Goal: Task Accomplishment & Management: Use online tool/utility

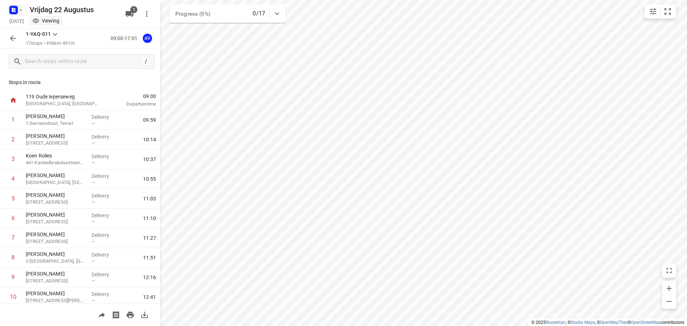
click at [16, 8] on rect "button" at bounding box center [13, 10] width 9 height 9
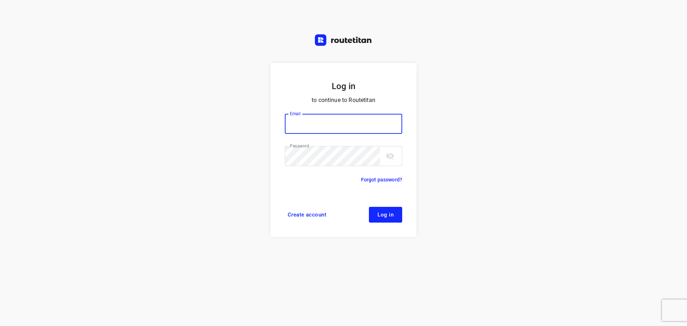
type input "didier@areco.be"
click at [380, 215] on span "Log in" at bounding box center [385, 215] width 16 height 6
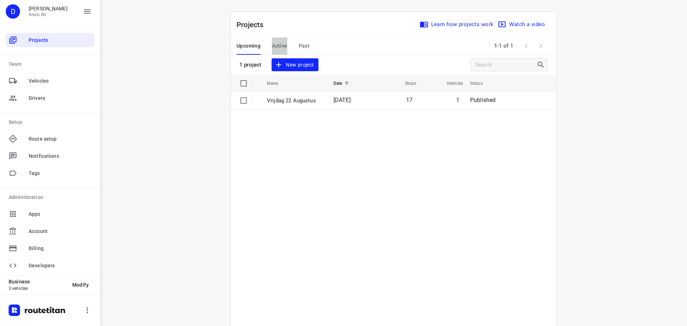
click at [276, 44] on span "Active" at bounding box center [279, 46] width 15 height 9
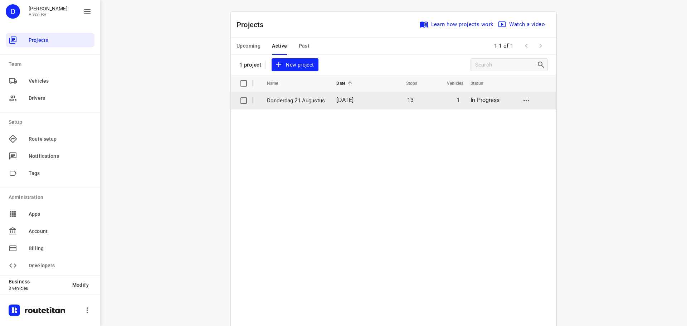
click at [332, 104] on td "[DATE]" at bounding box center [353, 100] width 44 height 17
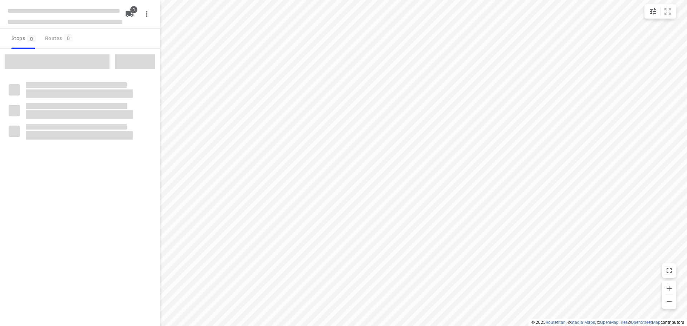
type input "distance"
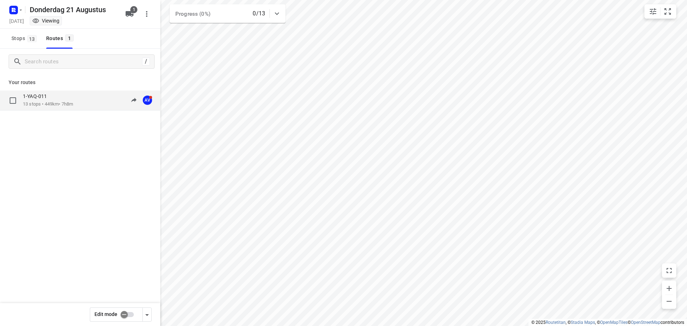
click at [81, 100] on div "1-YAQ-011 13 stops • 449km • 7h8m 10:07-17:15 AV" at bounding box center [91, 100] width 137 height 15
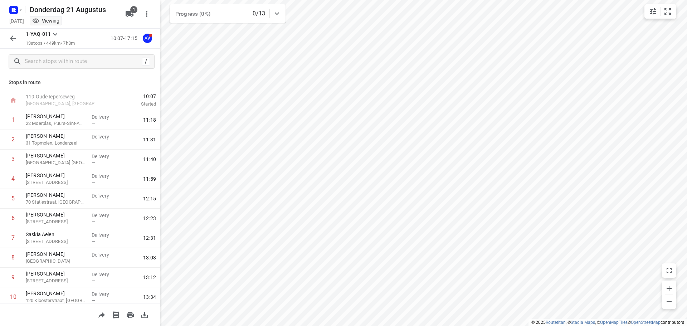
click at [13, 36] on icon "button" at bounding box center [13, 38] width 6 height 6
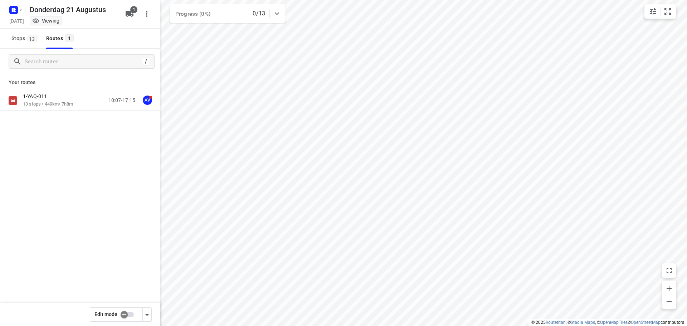
click at [130, 316] on input "checkbox" at bounding box center [124, 315] width 41 height 14
checkbox input "true"
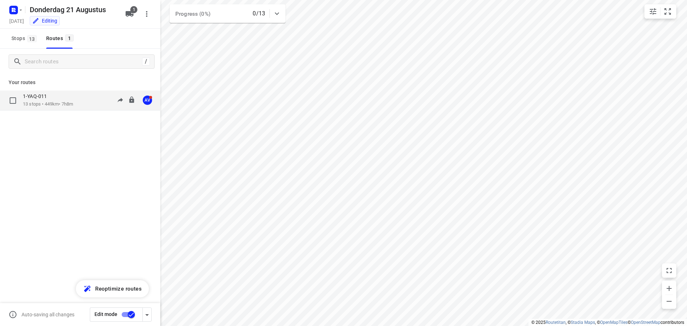
click at [82, 101] on div "1-YAQ-011 13 stops • 449km • 7h8m 10:07-17:15 AV" at bounding box center [91, 100] width 137 height 15
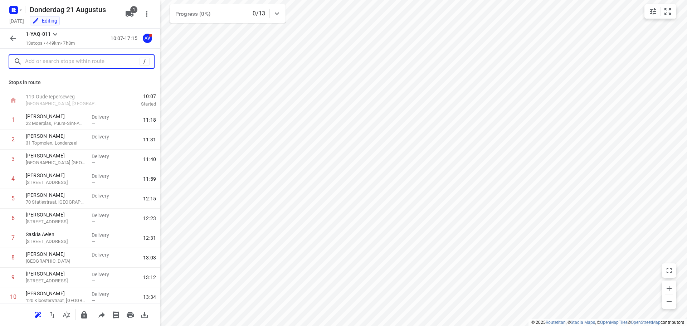
click at [49, 62] on input "text" at bounding box center [82, 61] width 114 height 11
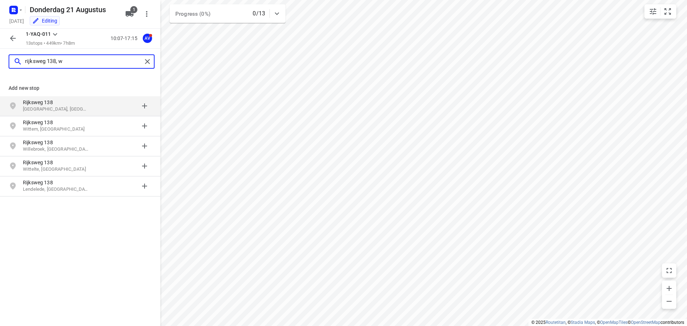
type input "rijksweg 138, w"
click at [88, 108] on p "[GEOGRAPHIC_DATA], [GEOGRAPHIC_DATA]" at bounding box center [56, 109] width 66 height 7
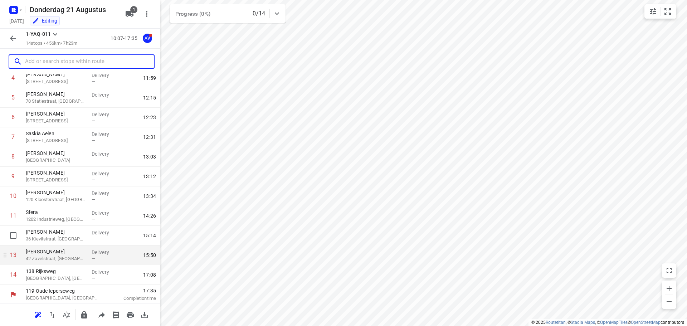
scroll to position [102, 0]
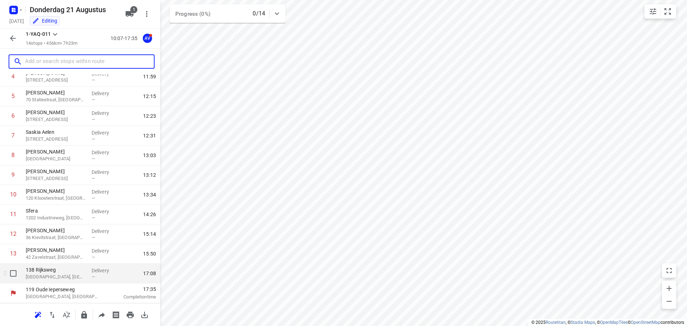
click at [60, 276] on p "[GEOGRAPHIC_DATA], [GEOGRAPHIC_DATA]" at bounding box center [56, 276] width 60 height 7
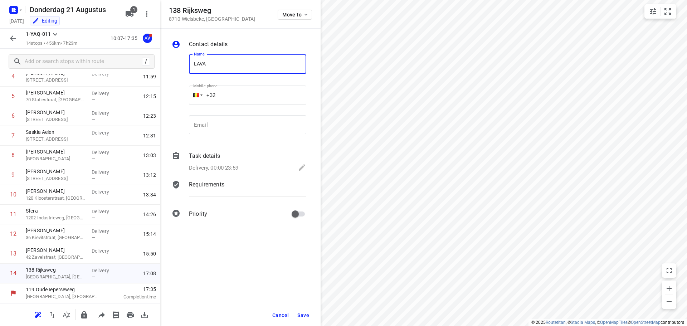
type input "LAVA"
click at [233, 168] on p "Delivery, 00:00-23:59" at bounding box center [213, 168] width 49 height 8
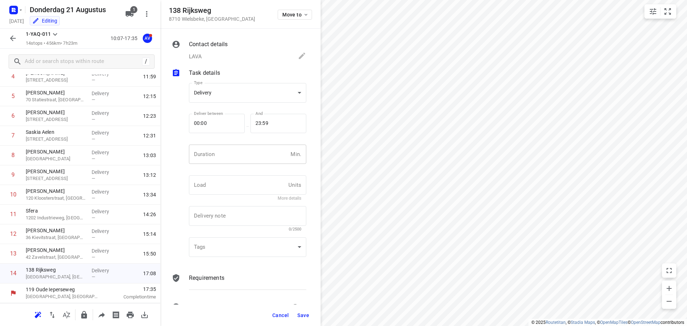
click at [239, 148] on input "number" at bounding box center [238, 154] width 99 height 19
type input "1"
click at [304, 314] on span "Save" at bounding box center [303, 315] width 12 height 6
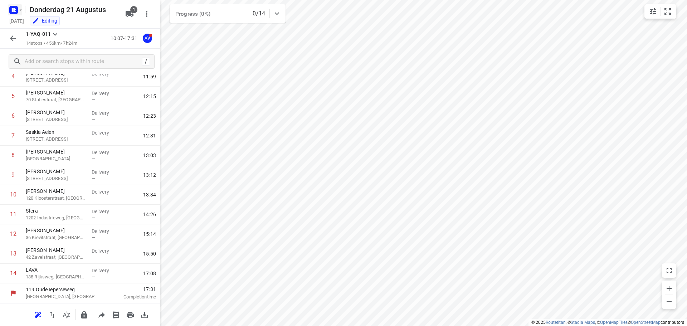
click at [19, 6] on button "button" at bounding box center [15, 9] width 14 height 11
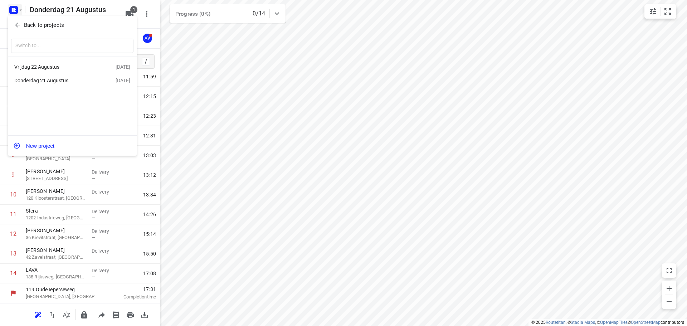
click at [18, 11] on div at bounding box center [343, 163] width 687 height 326
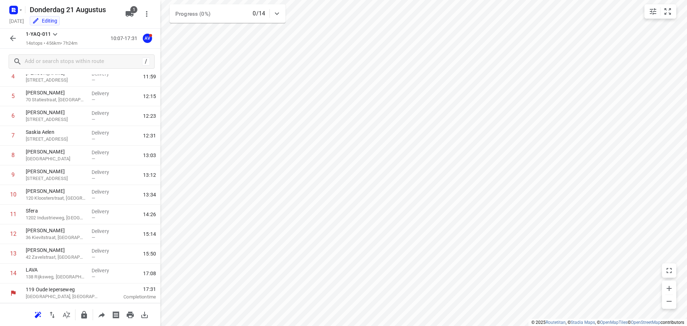
click at [16, 41] on icon "button" at bounding box center [13, 38] width 9 height 9
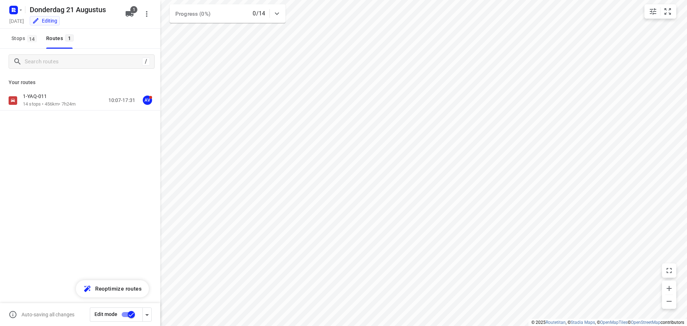
click at [126, 314] on input "checkbox" at bounding box center [131, 315] width 41 height 14
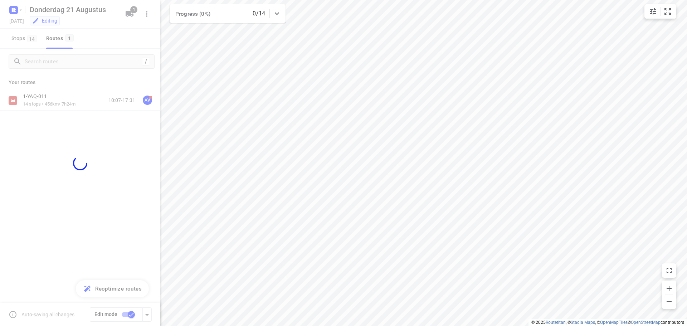
checkbox input "false"
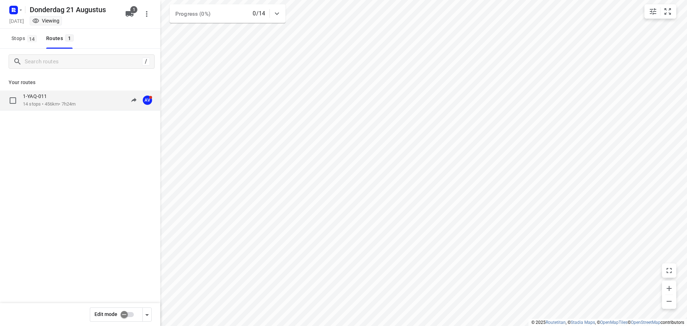
click at [75, 102] on p "14 stops • 456km • 7h24m" at bounding box center [49, 104] width 53 height 7
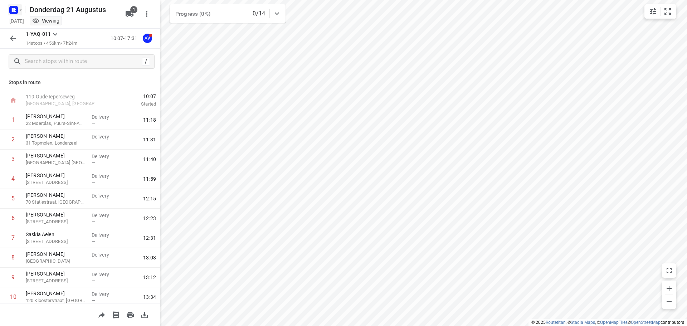
click at [17, 9] on rect "button" at bounding box center [13, 10] width 9 height 9
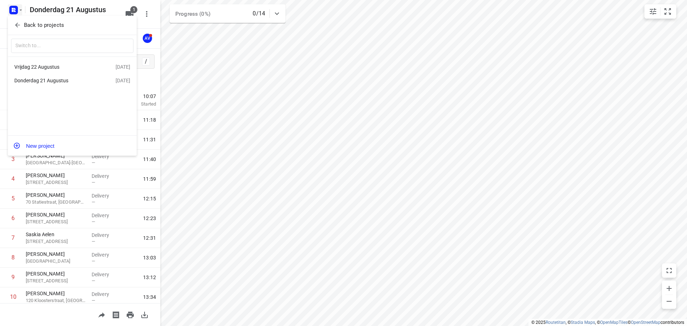
click at [64, 62] on div "[DATE] Aug 2025" at bounding box center [72, 67] width 129 height 14
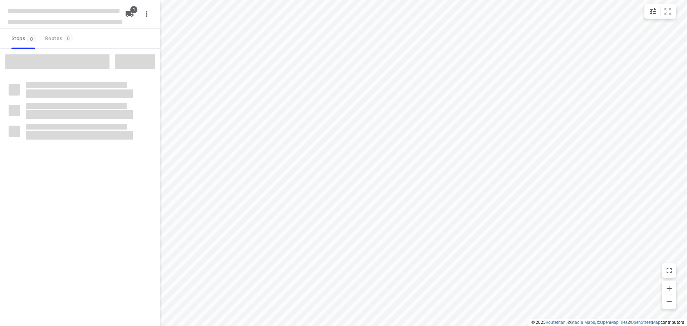
type input "distance"
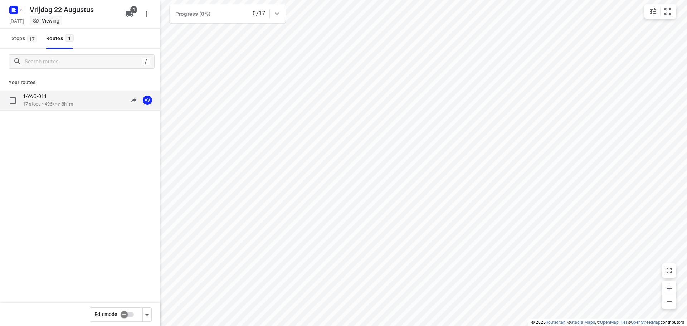
click at [94, 101] on div "1-YAQ-011 17 stops • 496km • 8h1m 09:00-17:01 AV" at bounding box center [91, 100] width 137 height 15
